Goal: Browse casually: Explore the website without a specific task or goal

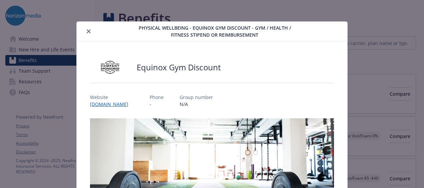
scroll to position [20, 0]
